Goal: Information Seeking & Learning: Learn about a topic

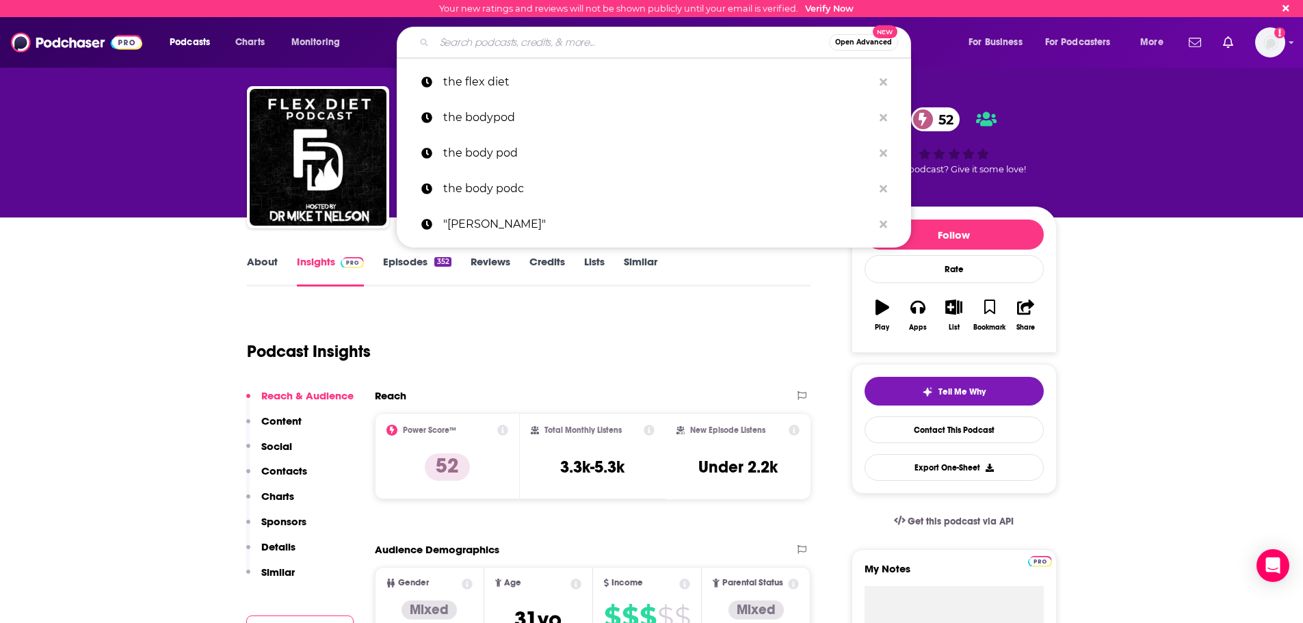
drag, startPoint x: 463, startPoint y: 42, endPoint x: 469, endPoint y: 53, distance: 12.0
click at [464, 44] on input "Search podcasts, credits, & more..." at bounding box center [631, 42] width 395 height 22
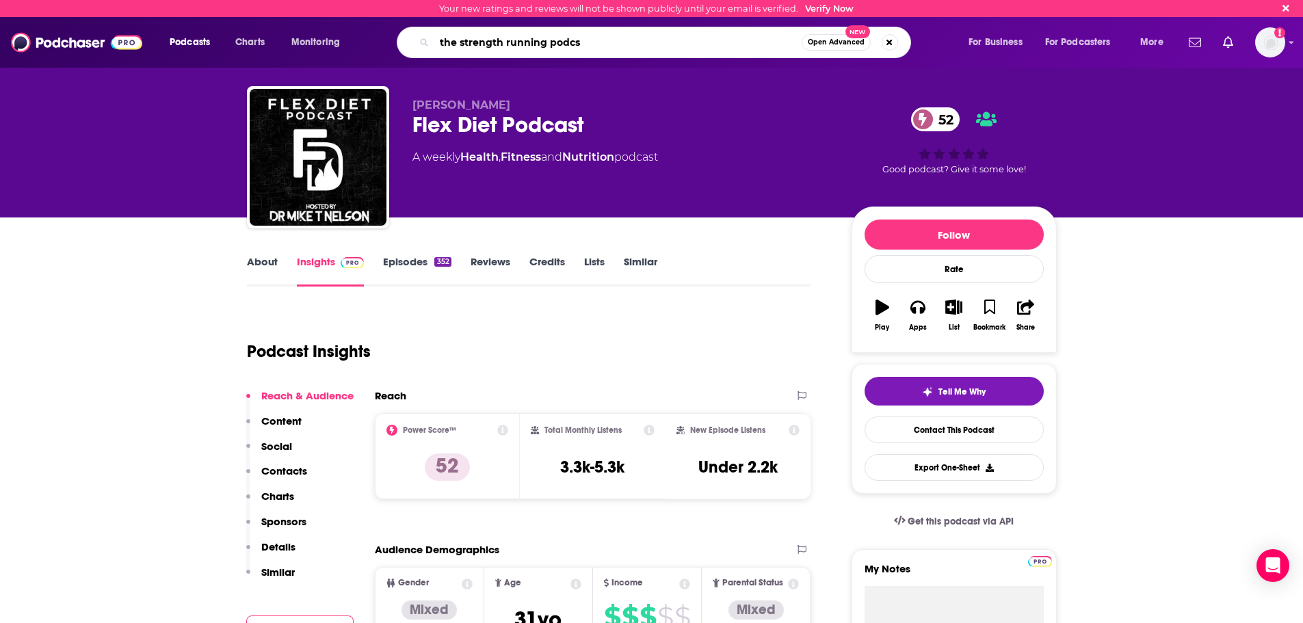
type input "the strength running podcst"
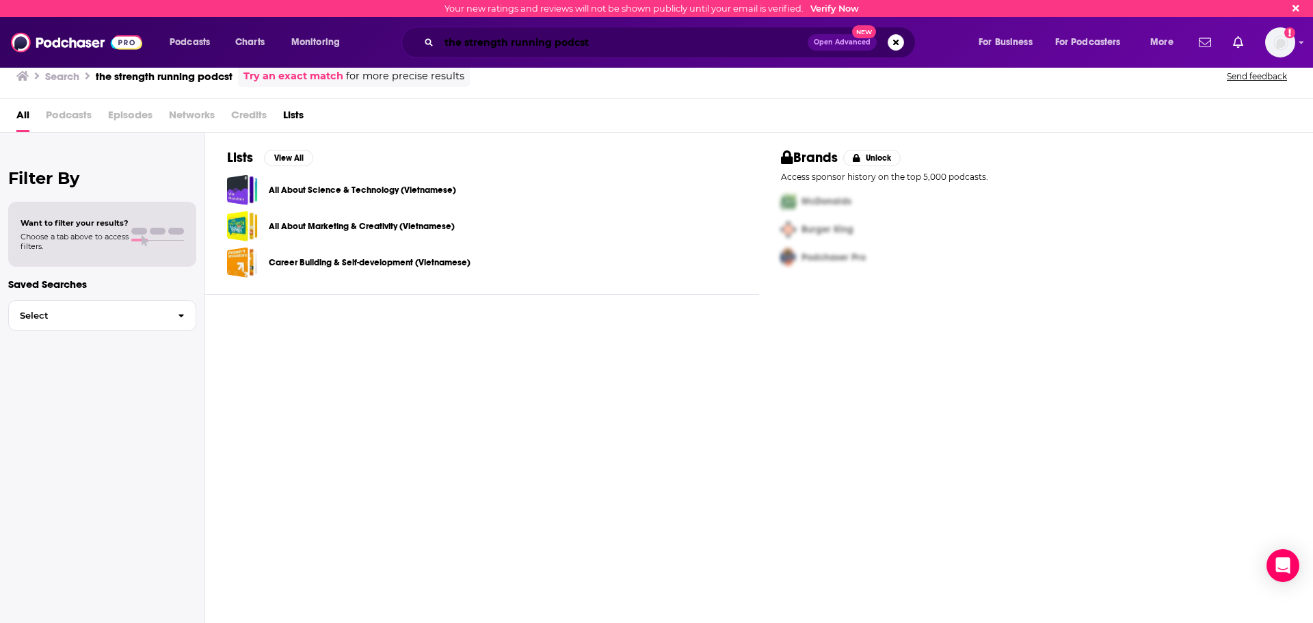
click at [588, 42] on input "the strength running podcst" at bounding box center [623, 42] width 369 height 22
click at [453, 42] on input "the strength running podcst" at bounding box center [623, 42] width 369 height 22
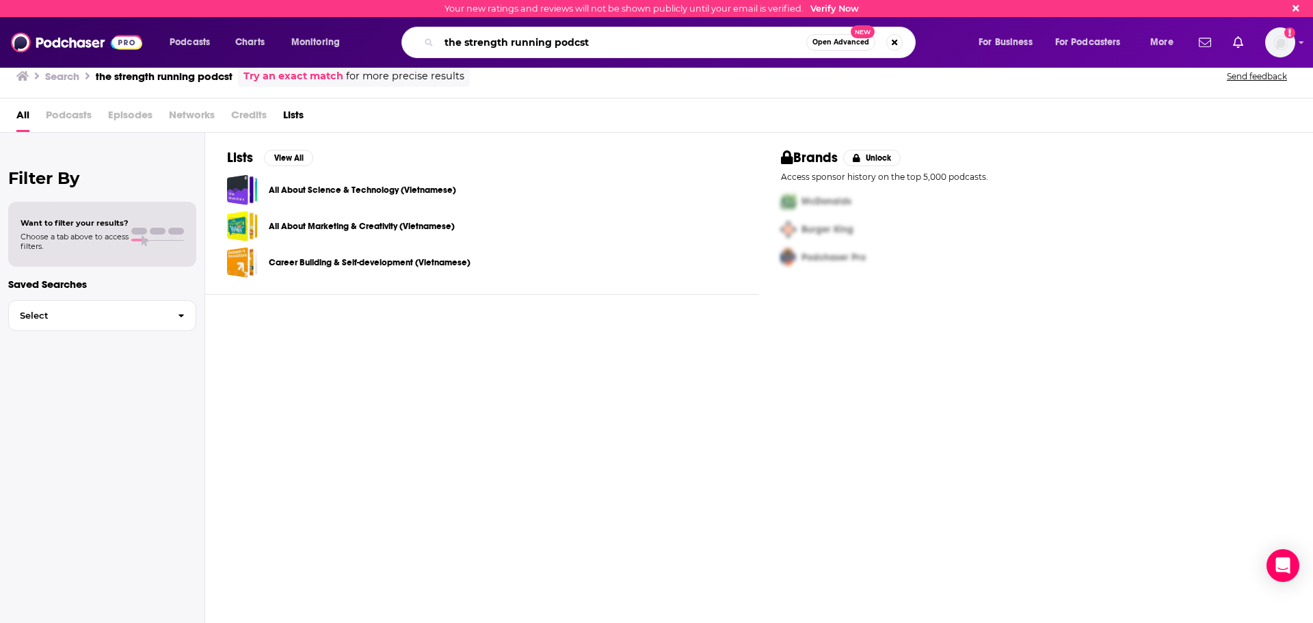
click at [452, 42] on input "the strength running podcst" at bounding box center [622, 42] width 367 height 22
click at [590, 34] on input "the strength running podcst" at bounding box center [622, 42] width 367 height 22
type input "the strength running"
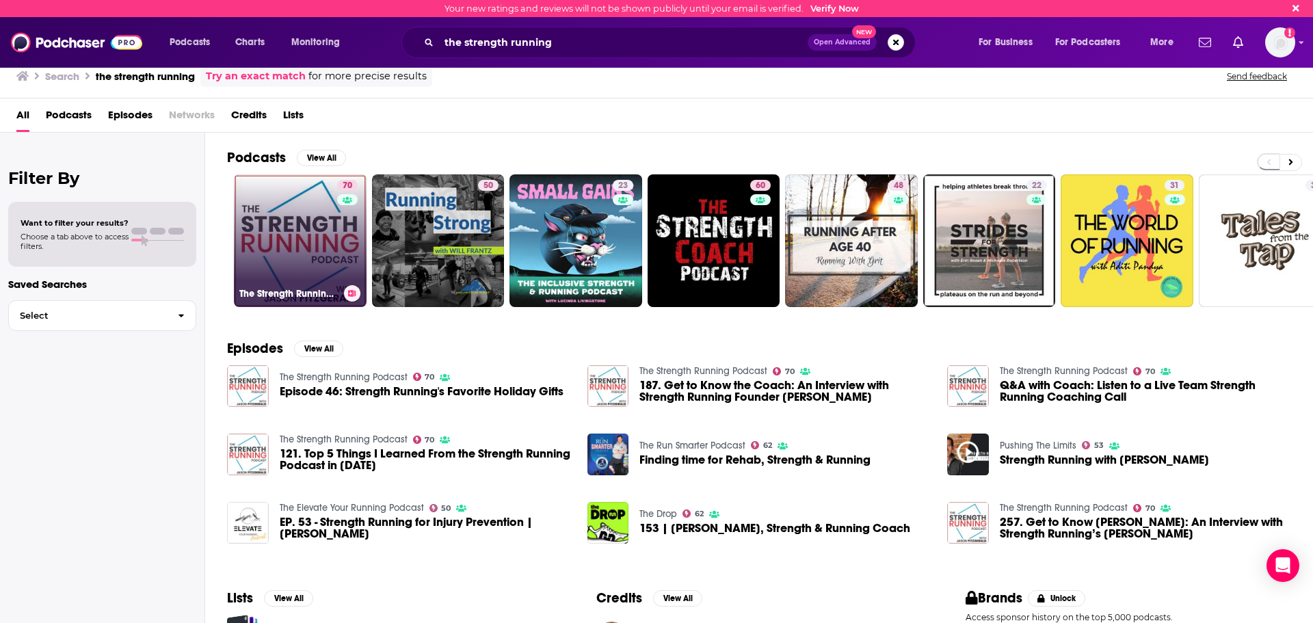
click at [279, 233] on link "70 The Strength Running Podcast" at bounding box center [300, 240] width 133 height 133
